Goal: Task Accomplishment & Management: Use online tool/utility

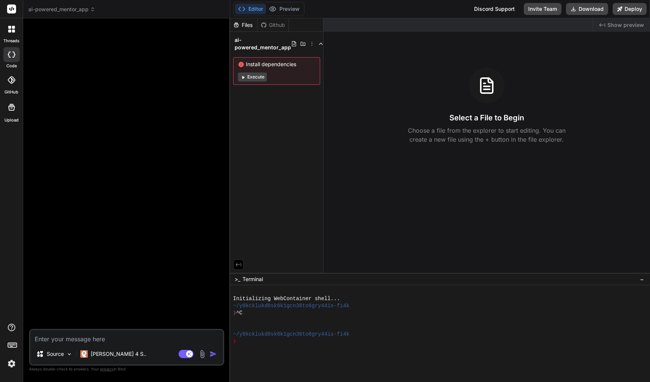
click at [63, 338] on textarea at bounding box center [126, 336] width 193 height 13
paste textarea "Role: You are an expert full-stack developer specializing in React, FastAPI, an…"
type textarea "Role: You are an expert full-stack developer specializing in React, FastAPI, an…"
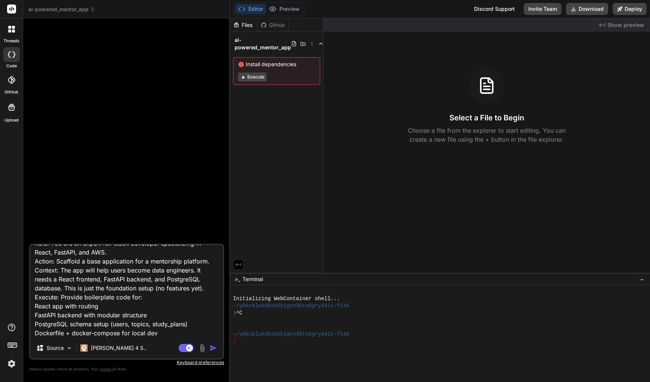
type textarea "x"
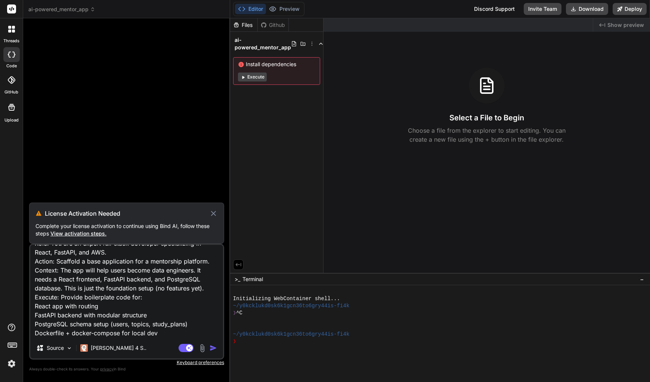
type textarea "Role: You are an expert full-stack developer specializing in React, FastAPI, an…"
click at [87, 232] on span "View activation steps." at bounding box center [78, 233] width 56 height 6
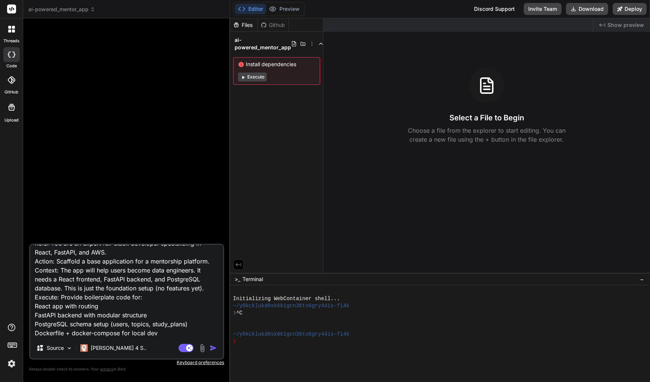
click at [129, 320] on textarea "Role: You are an expert full-stack developer specializing in React, FastAPI, an…" at bounding box center [126, 291] width 193 height 93
type textarea "x"
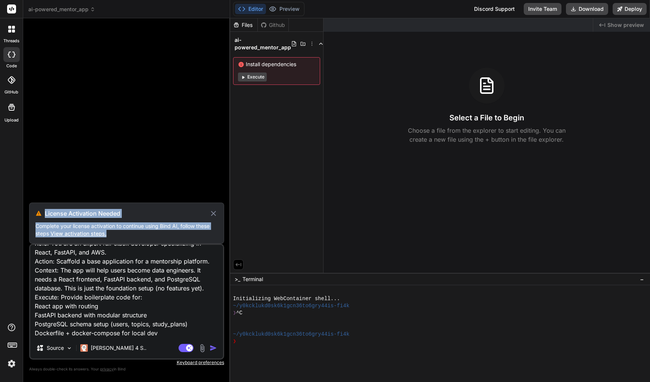
drag, startPoint x: 124, startPoint y: 235, endPoint x: 42, endPoint y: 213, distance: 85.4
click at [42, 213] on div "License Activation Needed Complete your license activation to continue using Bi…" at bounding box center [126, 222] width 195 height 41
copy div "License Activation Needed Complete your license activation to continue using Bi…"
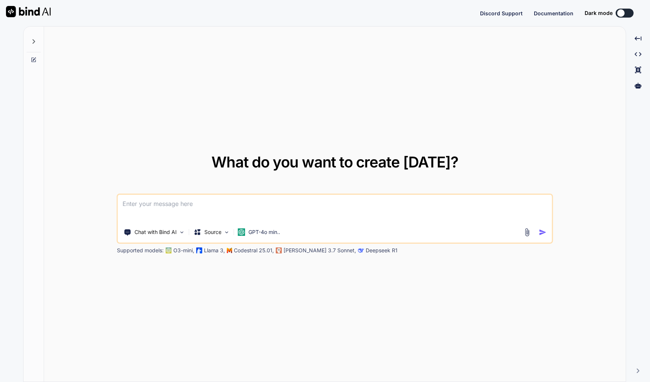
click at [170, 254] on div "Supported models: O3-mini, Llama 3, Codestral 25.01, Claude 3.7 Sonnet, Deepsee…" at bounding box center [304, 250] width 374 height 7
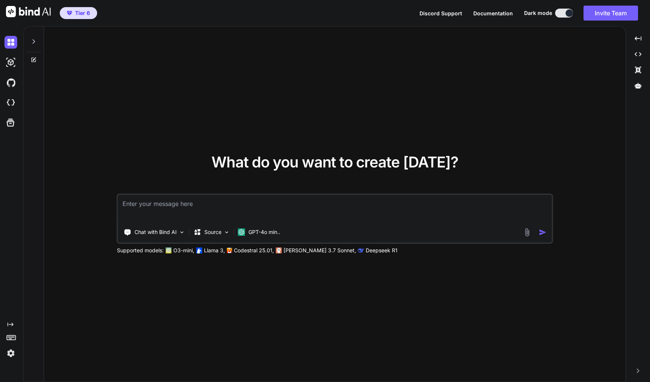
type textarea "x"
click at [12, 102] on img at bounding box center [10, 102] width 13 height 13
click at [183, 233] on img at bounding box center [182, 232] width 6 height 6
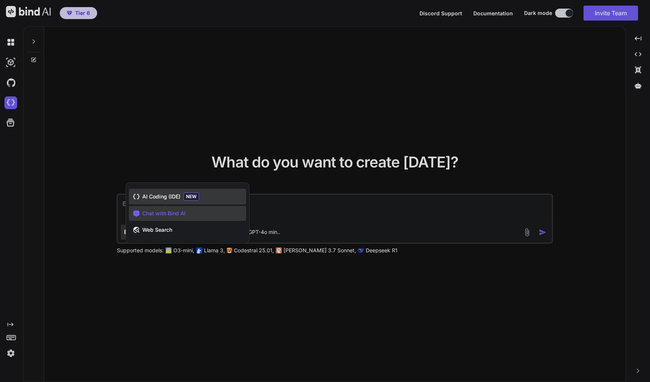
click at [178, 198] on span "AI Coding (IDE)" at bounding box center [161, 196] width 38 height 7
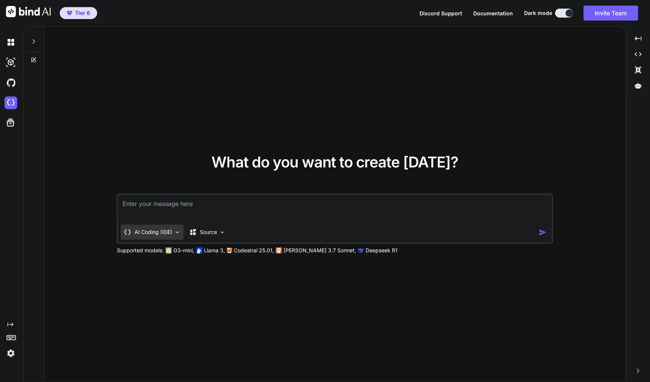
click at [178, 234] on img at bounding box center [177, 232] width 6 height 6
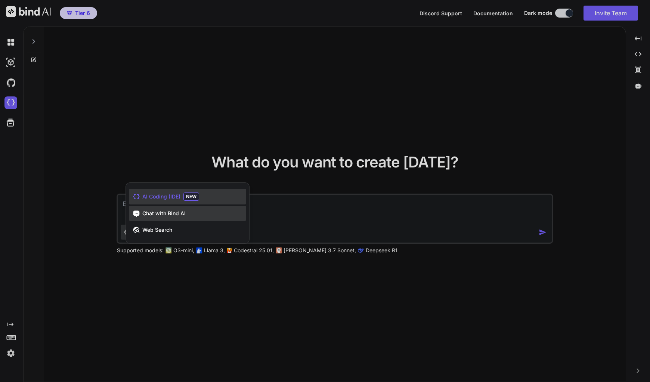
click at [174, 214] on span "Chat with Bind AI" at bounding box center [163, 213] width 43 height 7
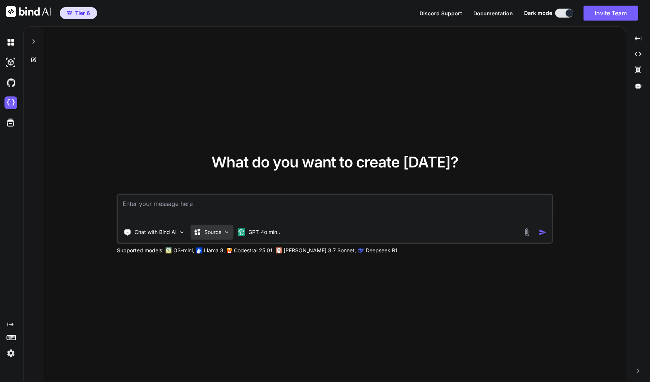
click at [223, 232] on div "Source" at bounding box center [212, 231] width 42 height 15
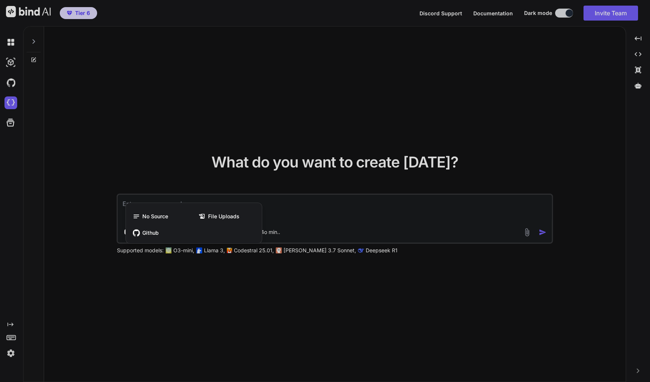
click at [228, 271] on div at bounding box center [325, 191] width 650 height 382
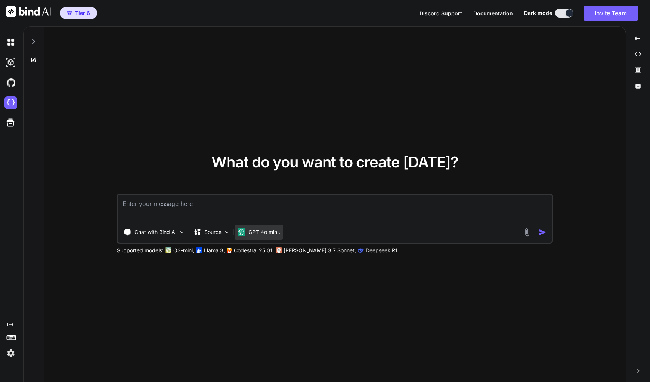
click at [271, 232] on p "GPT-4o min.." at bounding box center [264, 231] width 32 height 7
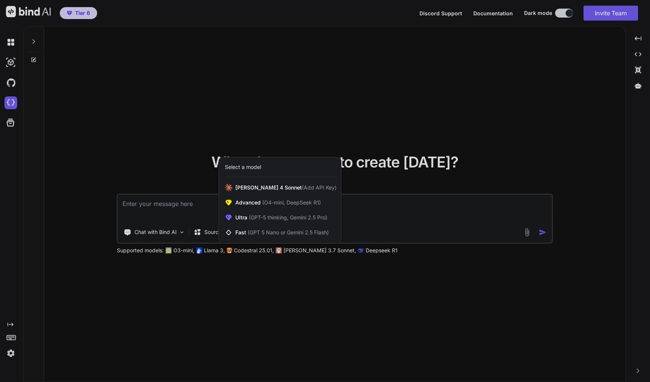
click at [285, 277] on div at bounding box center [325, 191] width 650 height 382
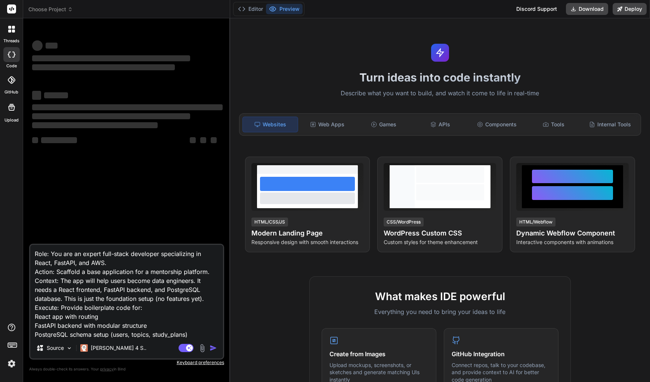
click at [145, 300] on textarea "Role: You are an expert full-stack developer specializing in React, FastAPI, an…" at bounding box center [126, 291] width 193 height 93
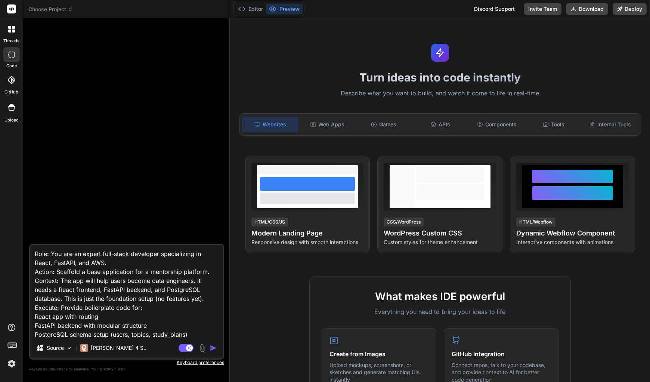
click at [215, 349] on img "button" at bounding box center [213, 347] width 7 height 7
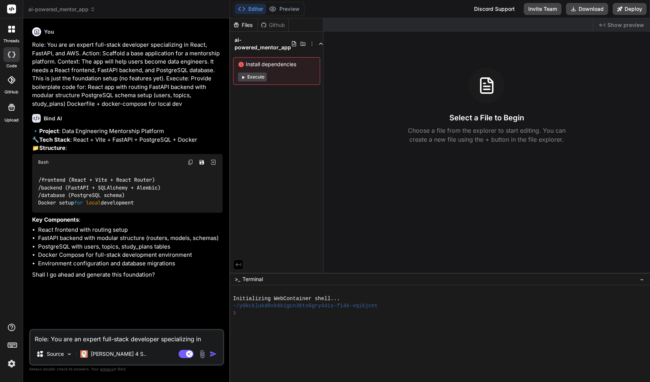
type textarea "x"
click at [100, 341] on textarea "Role: You are an expert full-stack developer specializing in React, FastAPI, an…" at bounding box center [126, 336] width 193 height 13
type textarea "y"
type textarea "x"
type textarea "ye"
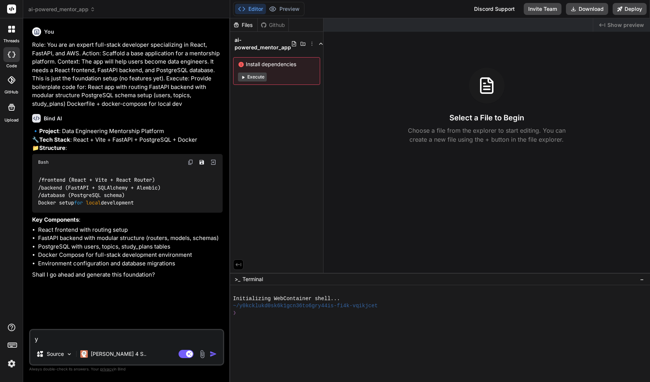
type textarea "x"
type textarea "yes"
type textarea "x"
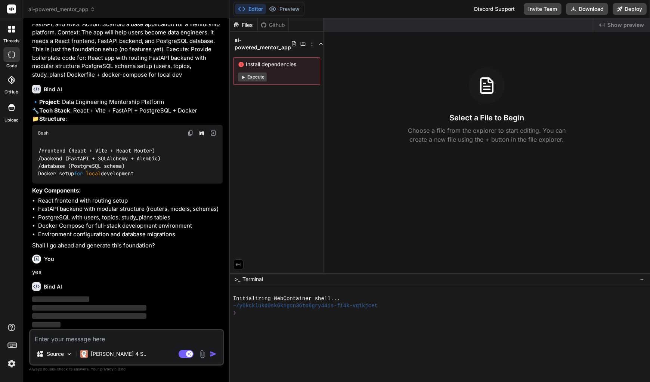
scroll to position [29, 0]
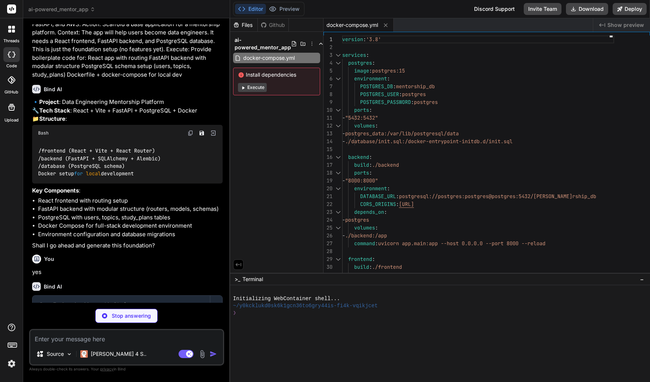
type textarea "x"
type textarea "('Apache Spark', 'Distributed data processing with Spark', 'intermediate', 'big…"
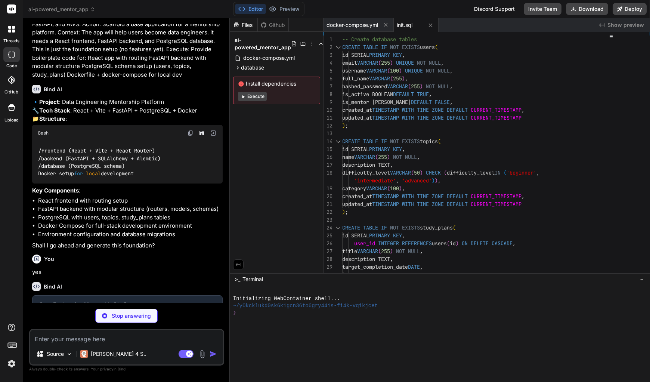
type textarea "x"
type textarea "CMD ["uvicorn", "app.main:app", "--host", "[TECHNICAL_ID]", "--port", "8000", "…"
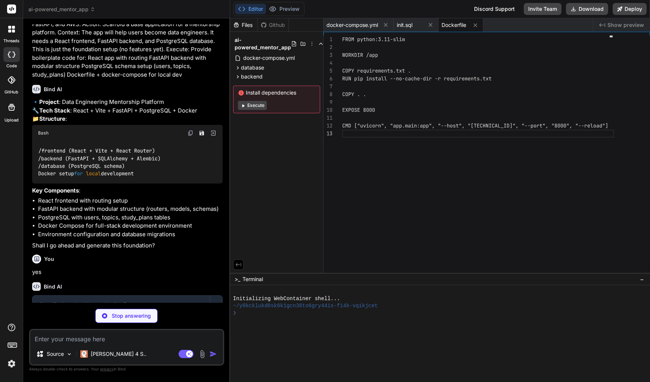
type textarea "x"
type textarea "python-dotenv==1.0.0"
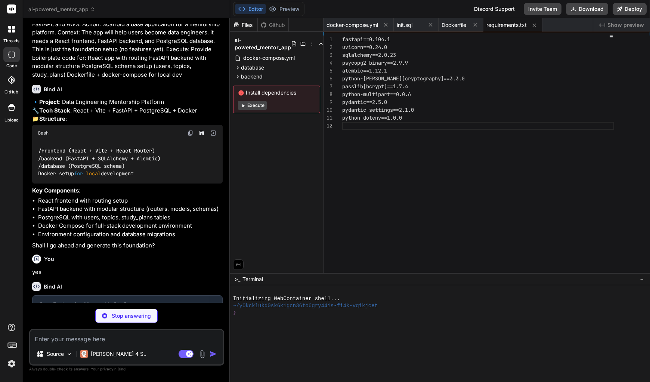
scroll to position [7, 0]
type textarea "x"
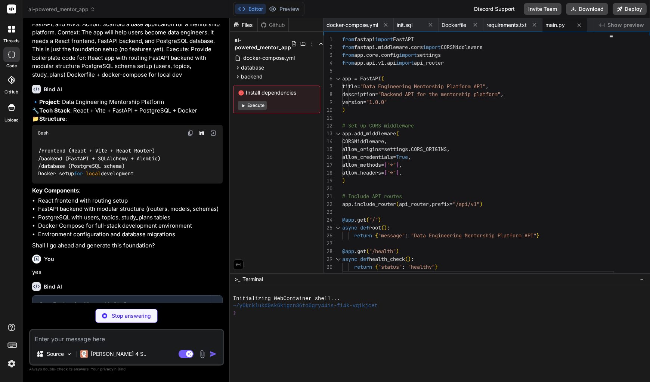
type textarea "x"
type textarea "settings = Settings()"
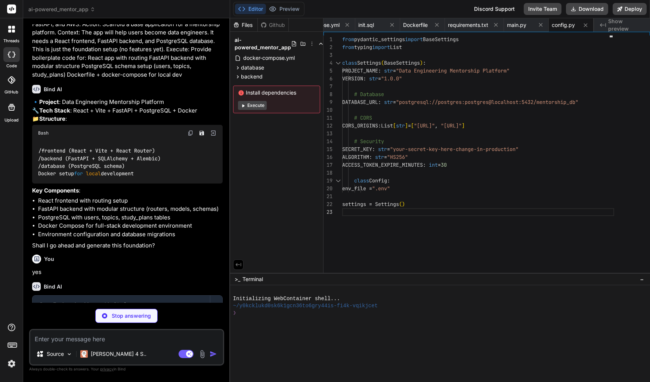
type textarea "x"
type textarea "def get_db(): db = SessionLocal() try: yield db finally: db.close()"
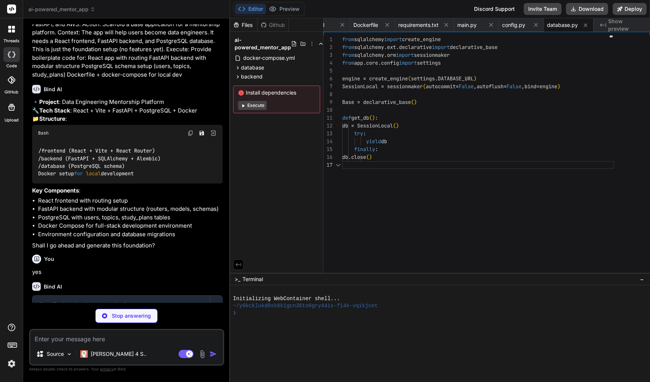
scroll to position [44, 0]
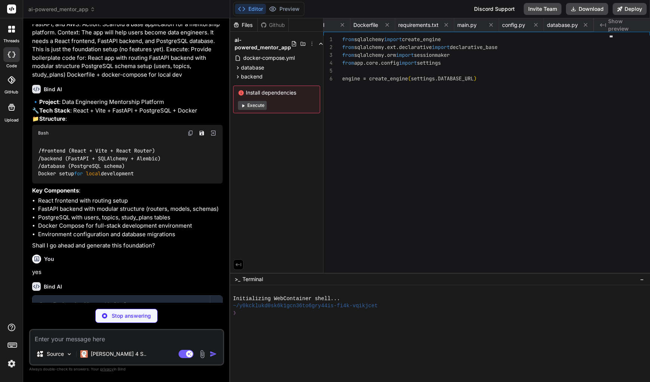
type textarea "x"
type textarea "from .user import User from .topic import Topic from .study_plan import StudyPl…"
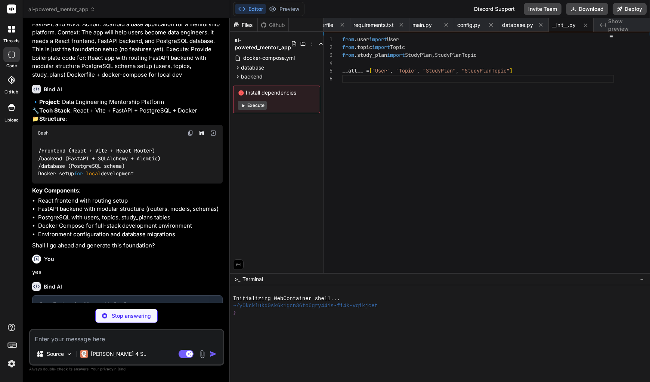
type textarea "x"
type textarea "full_name = Column(String) hashed_password = Column(String, nullable=False) is_…"
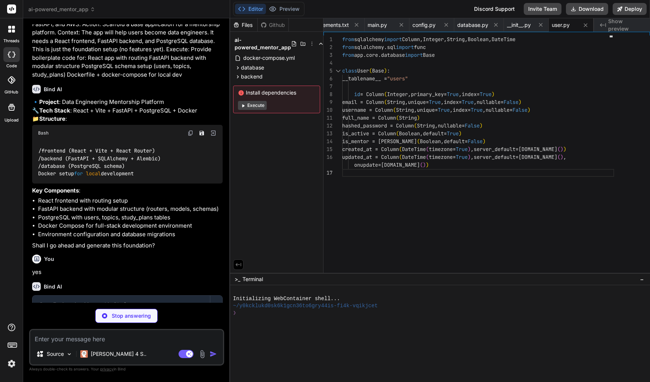
type textarea "x"
type textarea "difficulty_level = Column(String) category = Column(String) created_at = Column…"
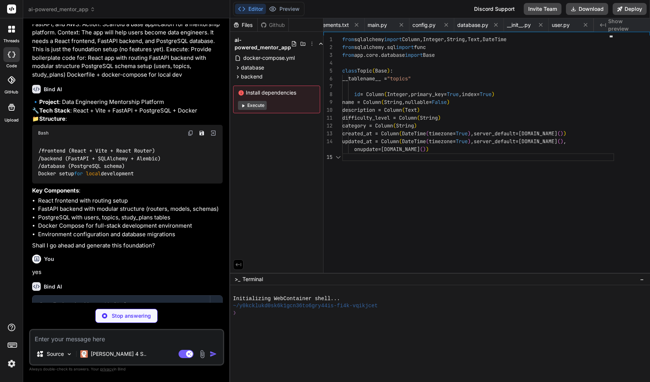
scroll to position [37, 0]
type textarea "x"
type textarea "nullable=False) order_index = Column(Integer, nullable=False) is_completed = Co…"
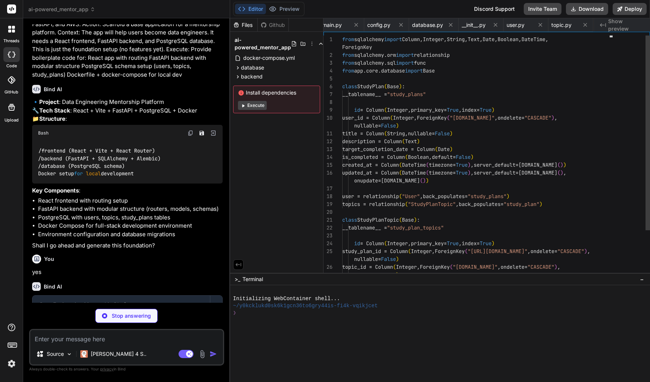
scroll to position [0, 275]
type textarea "x"
type textarea "from .user import User, UserCreate, UserUpdate from .topic import Topic, TopicC…"
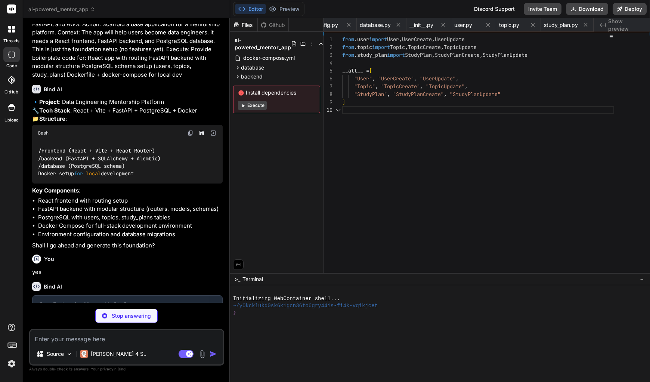
scroll to position [66, 0]
type textarea "x"
type textarea "class User(UserBase): id: int created_at: datetime updated_at: datetime class C…"
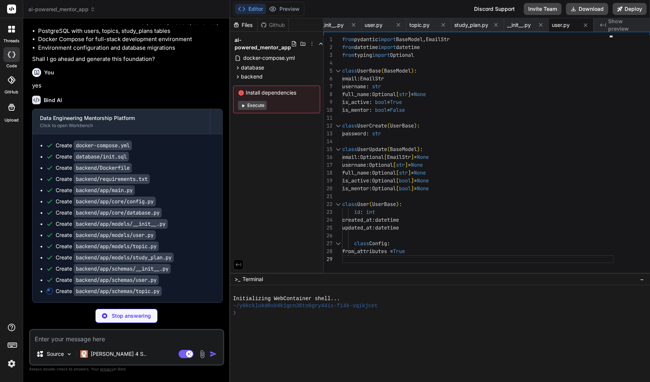
scroll to position [223, 0]
type textarea "x"
type textarea "id: int created_at: datetime updated_at: datetime class Config: from_attributes…"
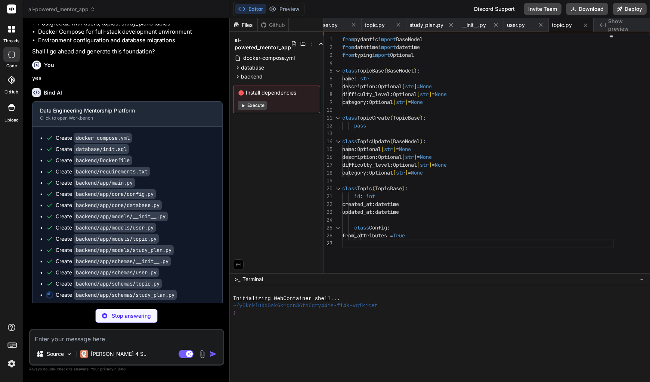
type textarea "x"
type textarea "id: int user_id: int created_at: datetime updated_at: datetime class Config: fr…"
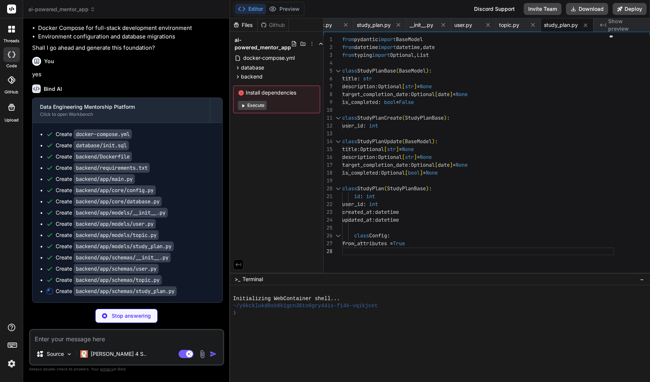
scroll to position [236, 0]
type textarea "x"
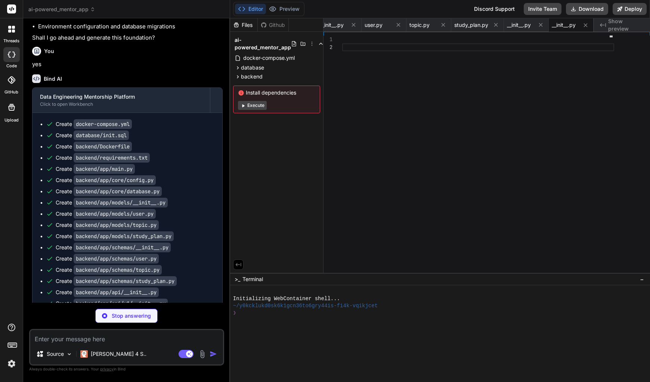
type textarea "x"
type textarea "from fastapi import APIRouter from app.api.v1.endpoints import users, topics, s…"
type textarea "x"
type textarea "@router.get("/{user_id}", response_model=UserSchema) def read_user(user_id: int…"
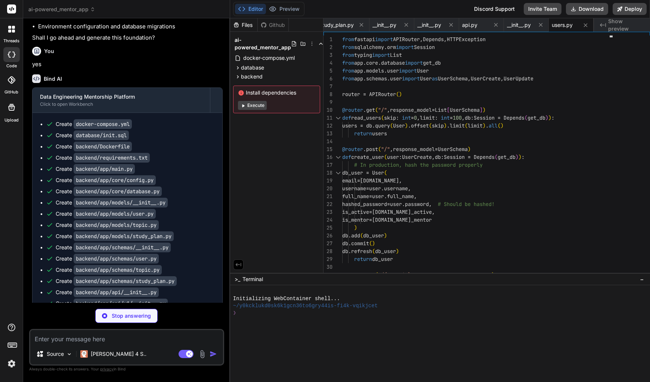
type textarea "x"
type textarea "return db_topic @router.get("/{topic_id}", response_model=TopicSchema) def read…"
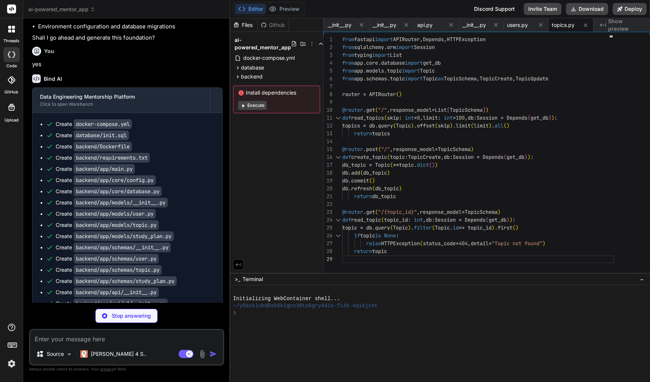
type textarea "x"
type textarea "db.refresh(db_study_plan) return db_study_plan @router.get("/{study_plan_id}", …"
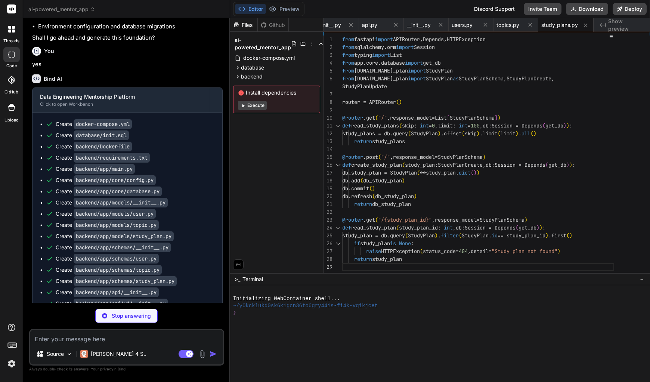
type textarea "x"
type textarea "CMD ["npm", "run", "dev", "--", "--host", "[TECHNICAL_ID]"]"
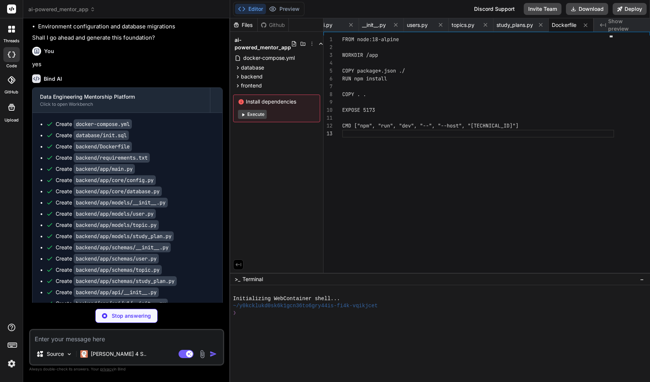
type textarea "x"
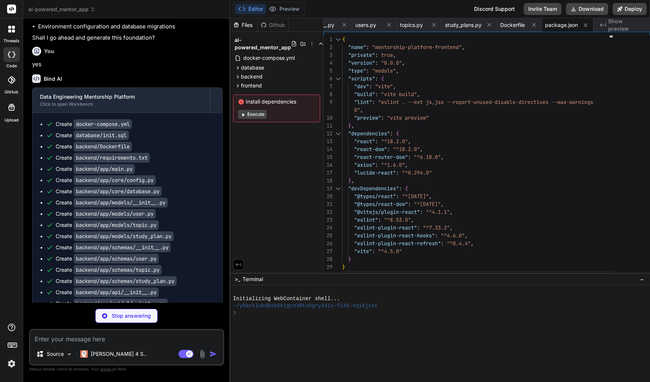
type textarea "x"
type textarea "<script type="module" src="/src/main.jsx"></script> </body> </html>"
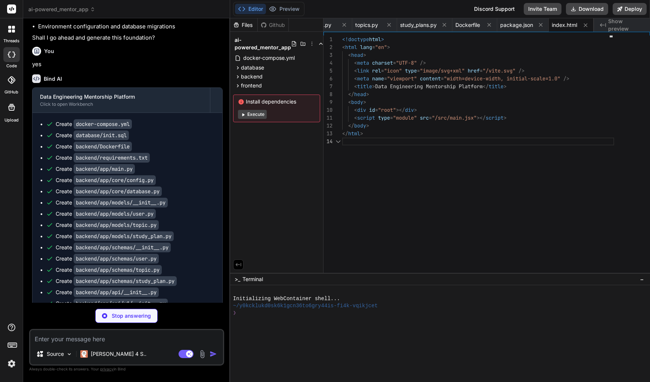
type textarea "x"
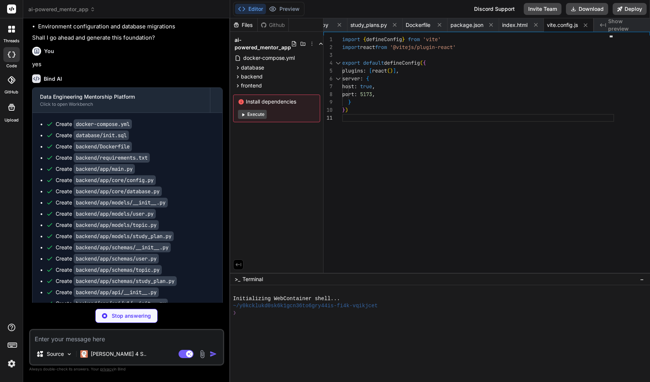
type textarea "x"
type textarea "</BrowserRouter> </React.StrictMode>, )"
type textarea "x"
type textarea "export default App"
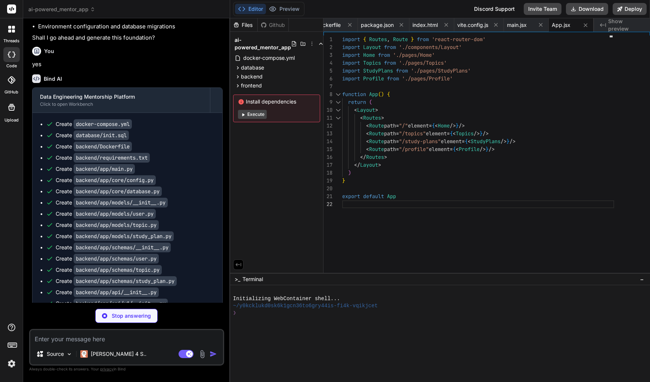
type textarea "x"
type textarea "}"
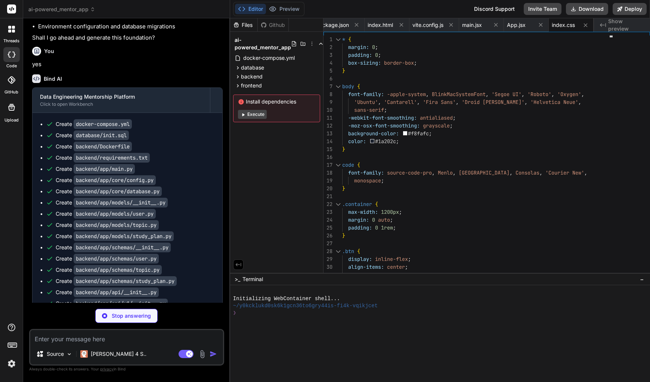
type textarea "x"
type textarea "</div> </footer> </div> ) } export default Layout"
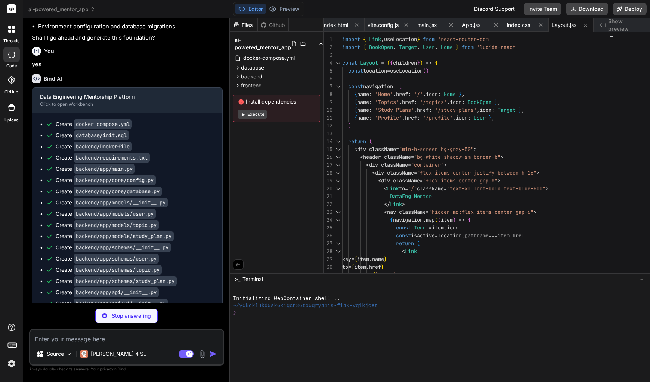
type textarea "x"
type textarea "</div> ) } export default Home"
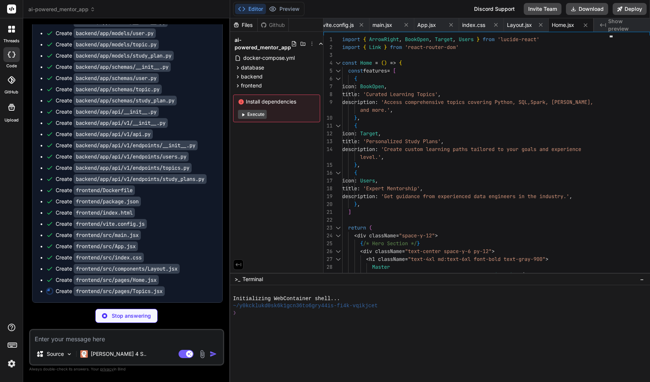
type textarea "x"
type textarea "</div> )} </div> ) } export default Topics"
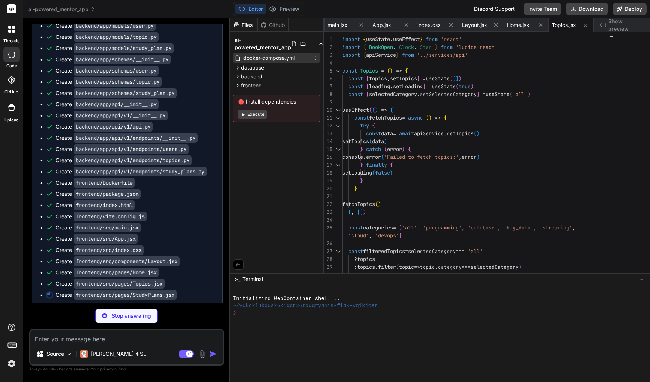
type textarea "x"
click at [274, 61] on span "docker-compose.yml" at bounding box center [268, 57] width 53 height 9
type textarea "postgres_data:"
click at [274, 61] on span "docker-compose.yml" at bounding box center [268, 57] width 53 height 9
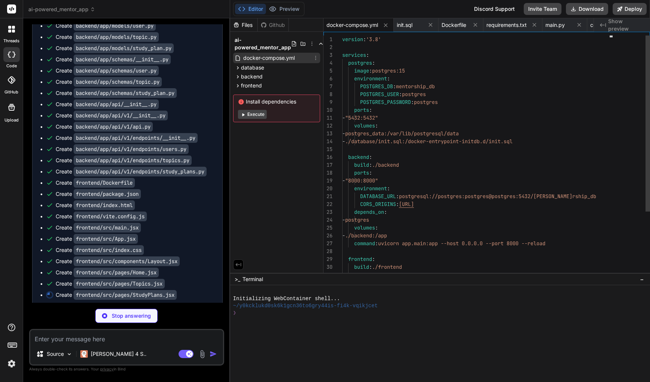
click at [274, 61] on span "docker-compose.yml" at bounding box center [268, 57] width 53 height 9
type textarea "x"
type textarea "export default StudyPlans"
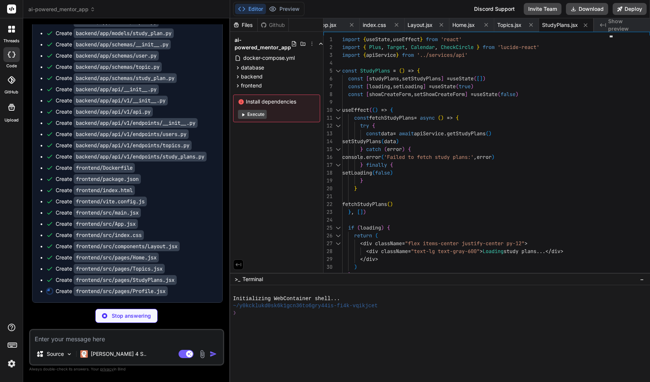
scroll to position [447, 0]
type textarea "x"
type textarea "</div> {renderTabContent()} </div> ) } export default Profile"
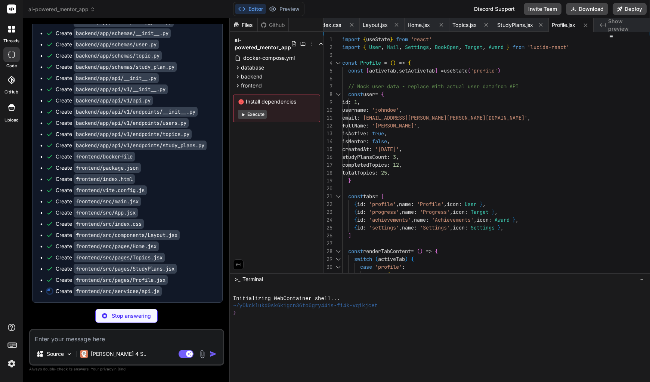
scroll to position [459, 0]
type textarea "x"
type textarea "export default api"
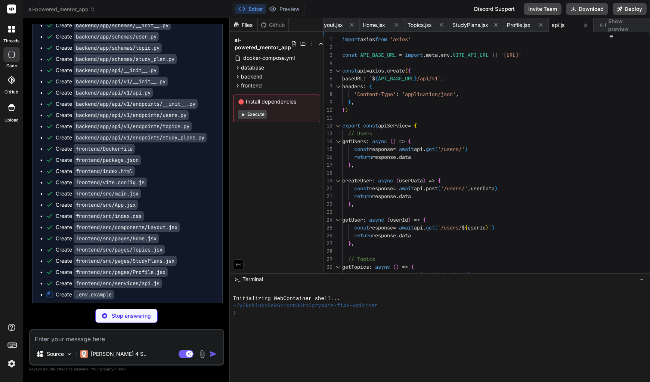
type textarea "x"
type textarea "DATABASE_URL=postgresql://postgres:postgres@localhost:5432/mentorship_db CORS_O…"
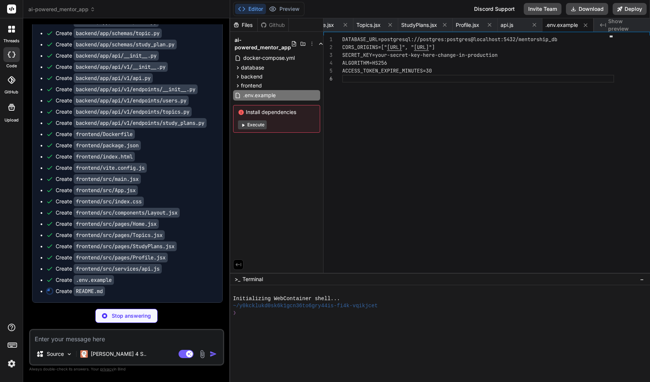
scroll to position [481, 0]
type textarea "x"
type textarea "This project is licensed under the MIT License."
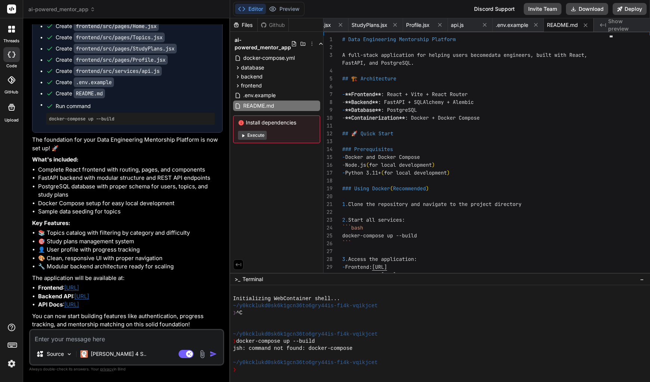
scroll to position [670, 0]
click at [586, 9] on button "Download" at bounding box center [587, 9] width 42 height 12
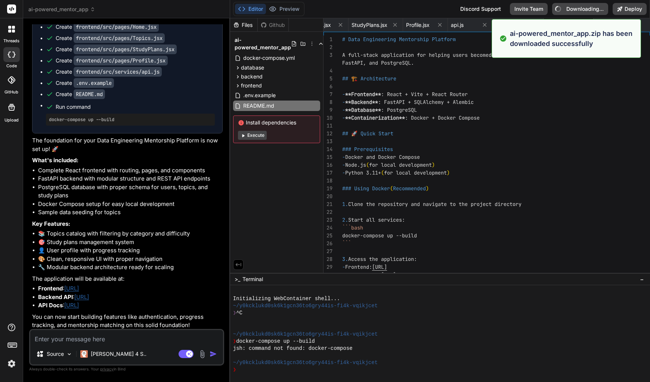
type textarea "x"
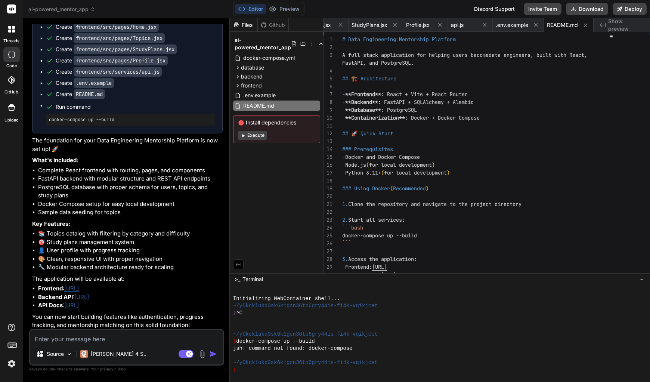
scroll to position [0, 0]
click at [79, 289] on link "[URL]" at bounding box center [71, 288] width 15 height 7
